Goal: Find contact information: Find contact information

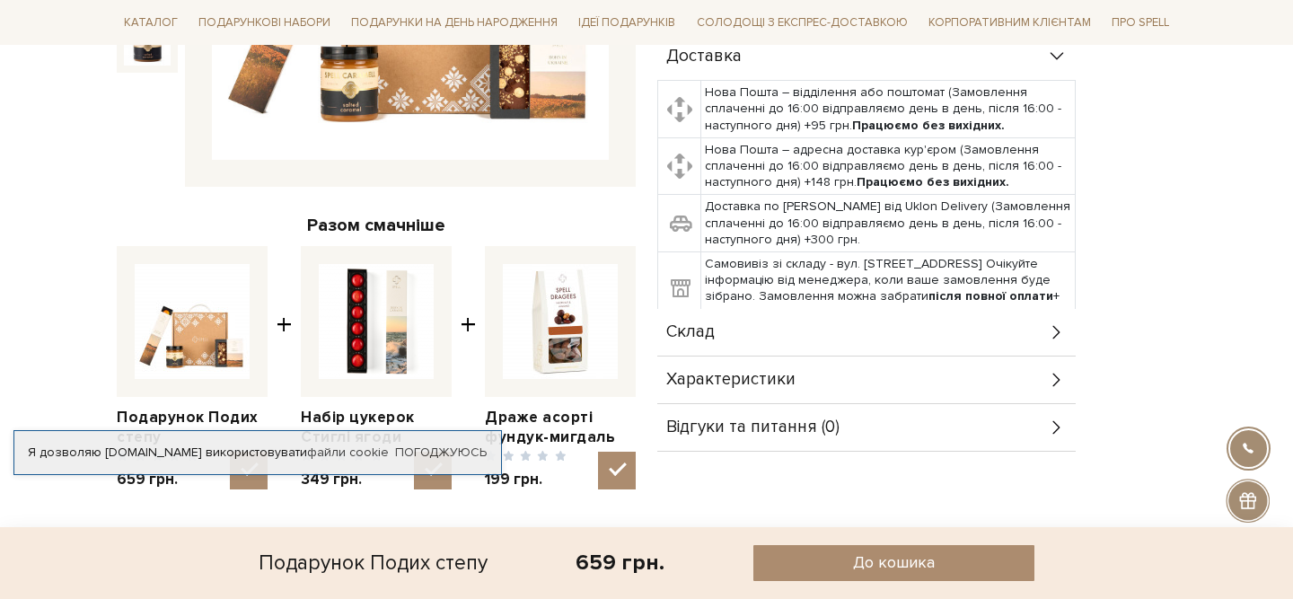
scroll to position [401, 0]
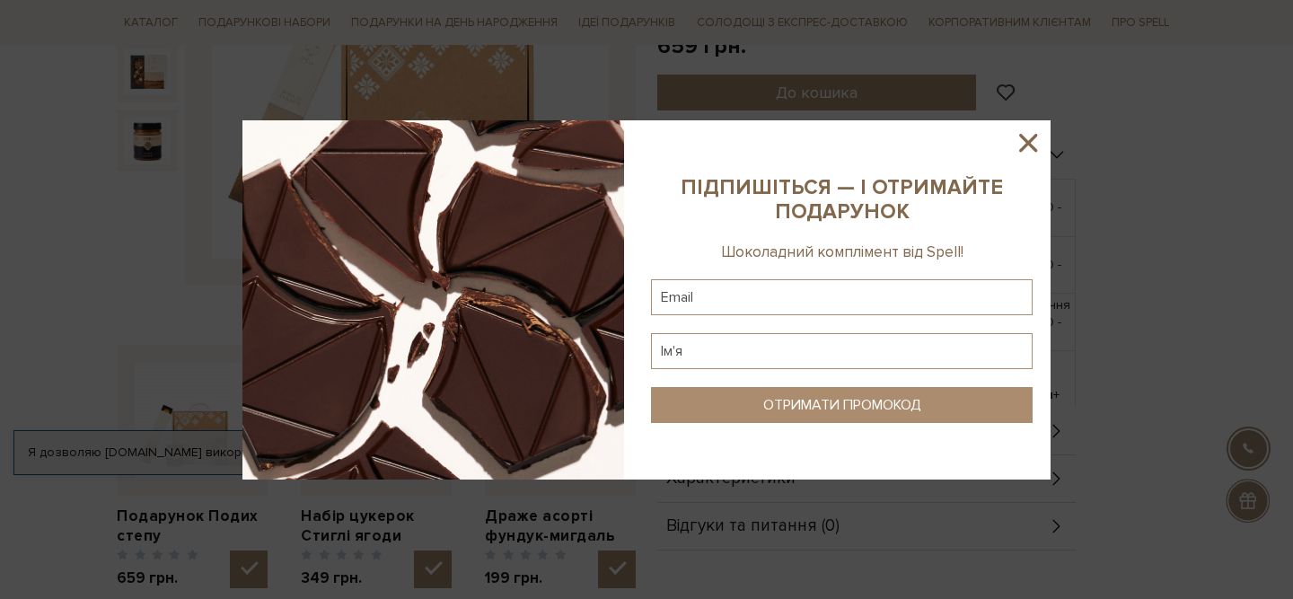
click at [1030, 147] on icon at bounding box center [1028, 143] width 31 height 31
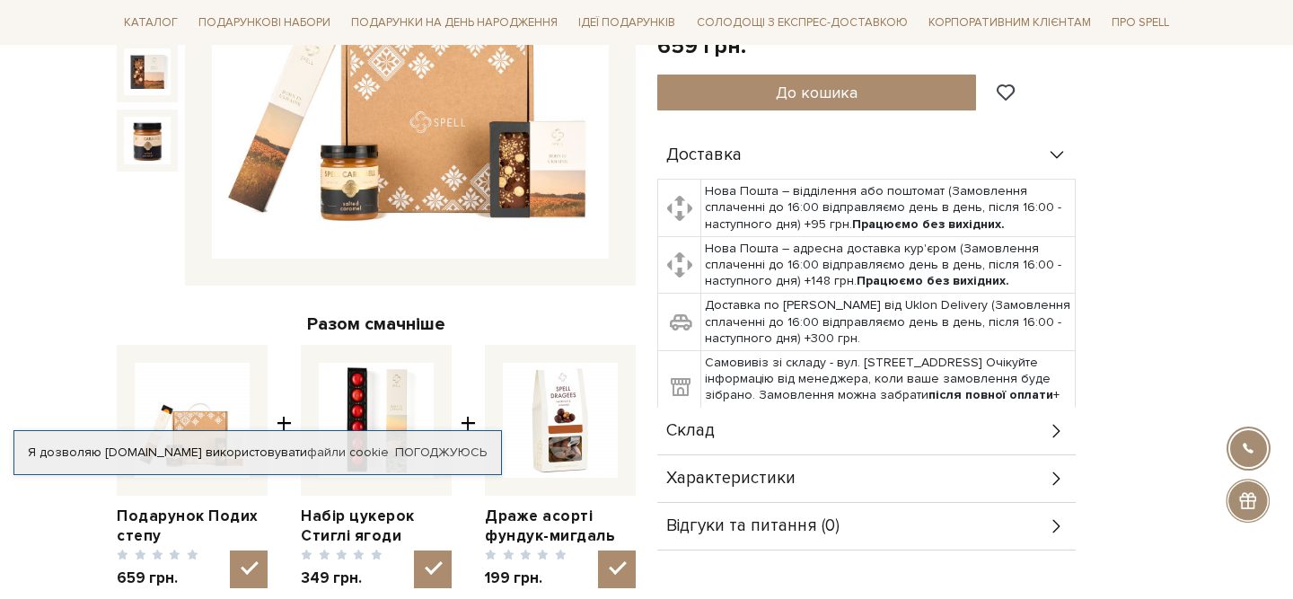
click at [772, 574] on div "Подарунок Подих степу 0/5 659 грн. Оплата частинами: До кошика" at bounding box center [917, 281] width 541 height 891
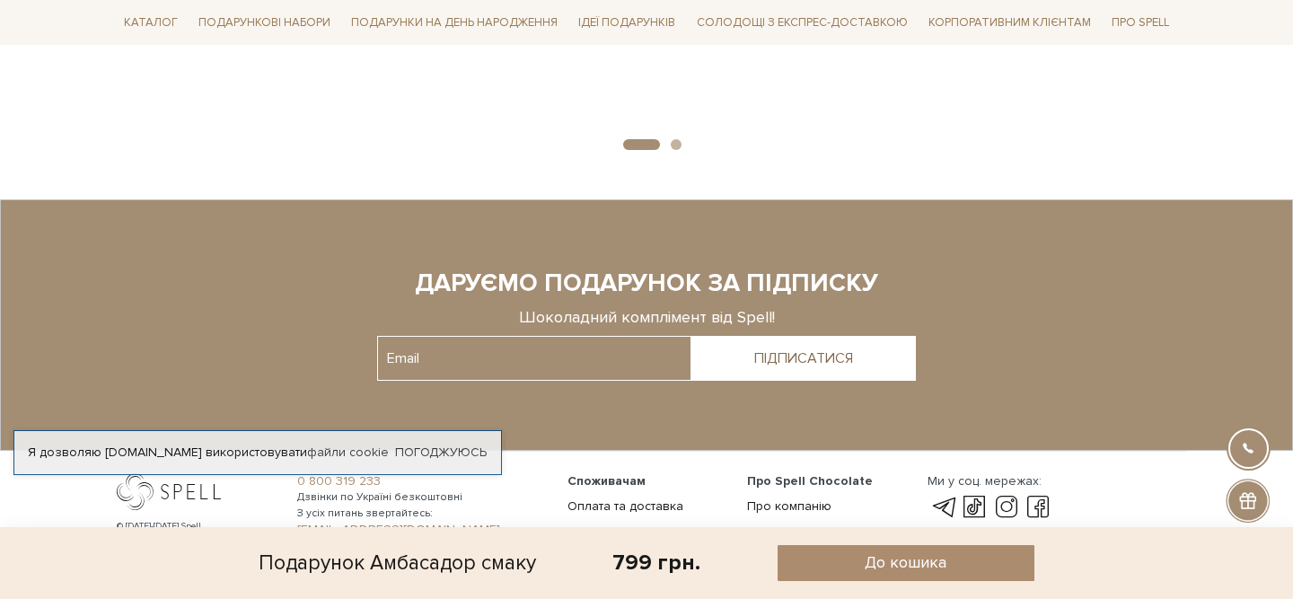
scroll to position [2508, 0]
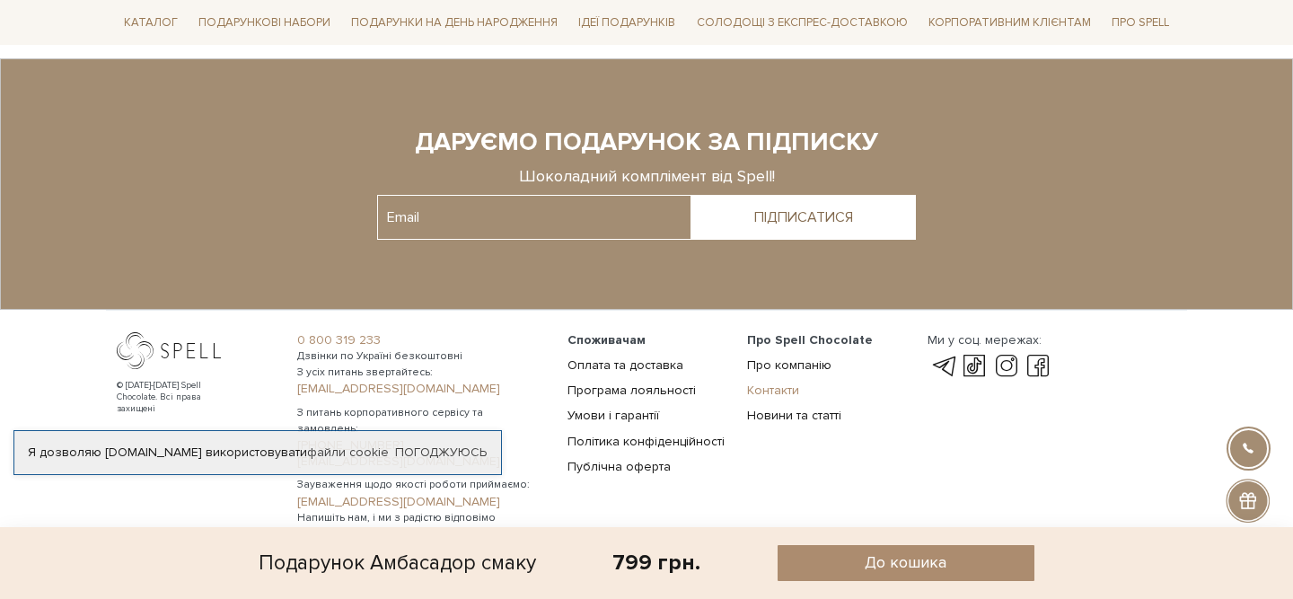
click at [788, 383] on link "Контакти" at bounding box center [773, 390] width 52 height 15
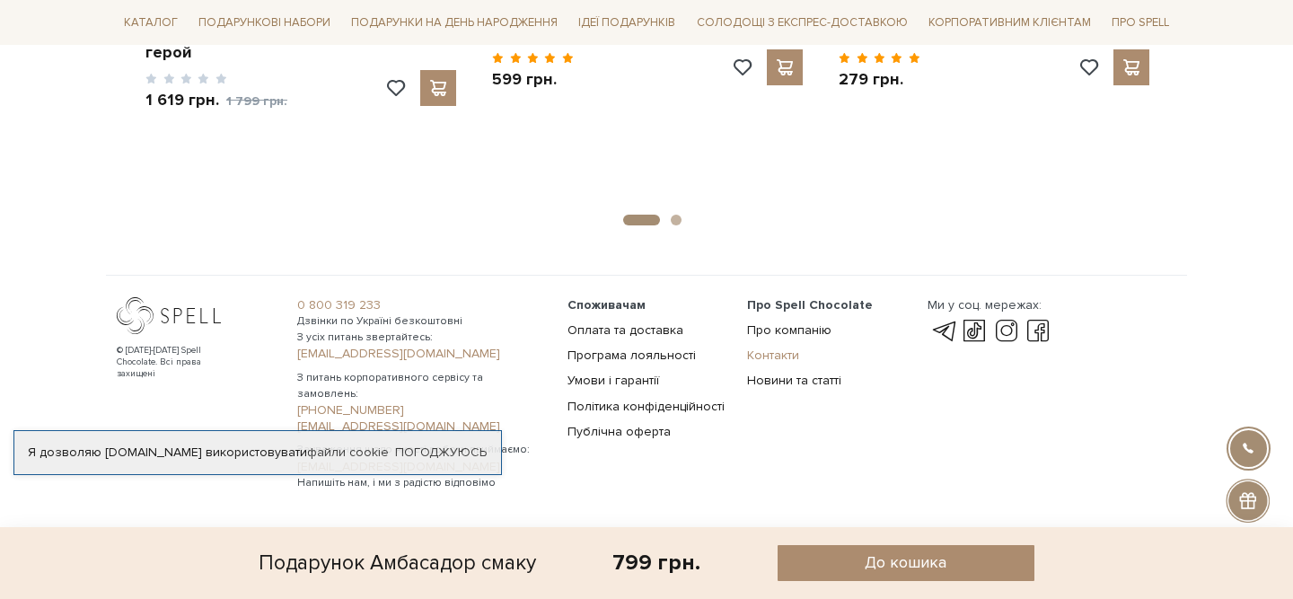
scroll to position [2256, 0]
